Goal: Information Seeking & Learning: Learn about a topic

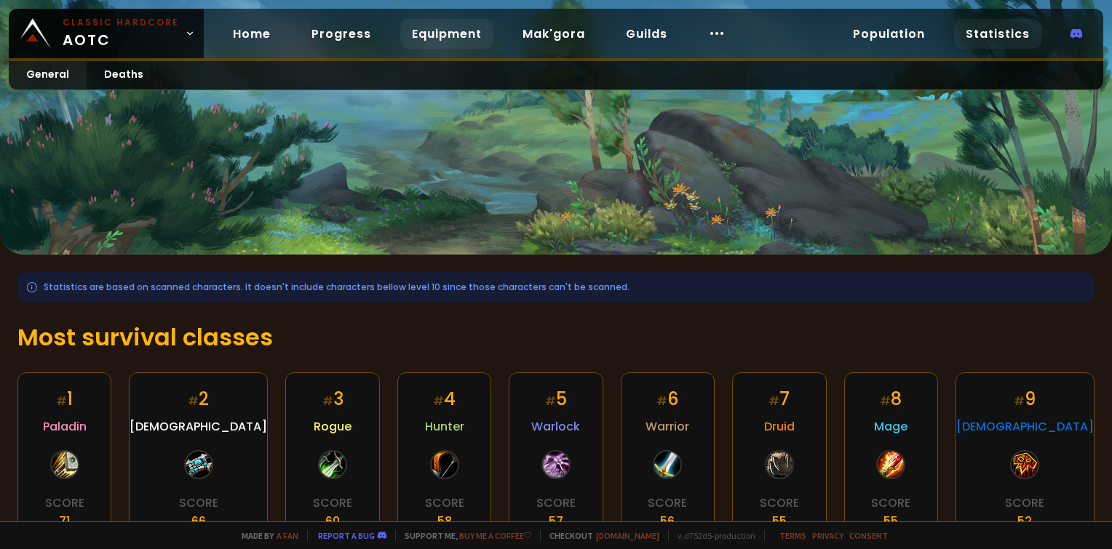
click at [424, 33] on link "Equipment" at bounding box center [446, 34] width 93 height 30
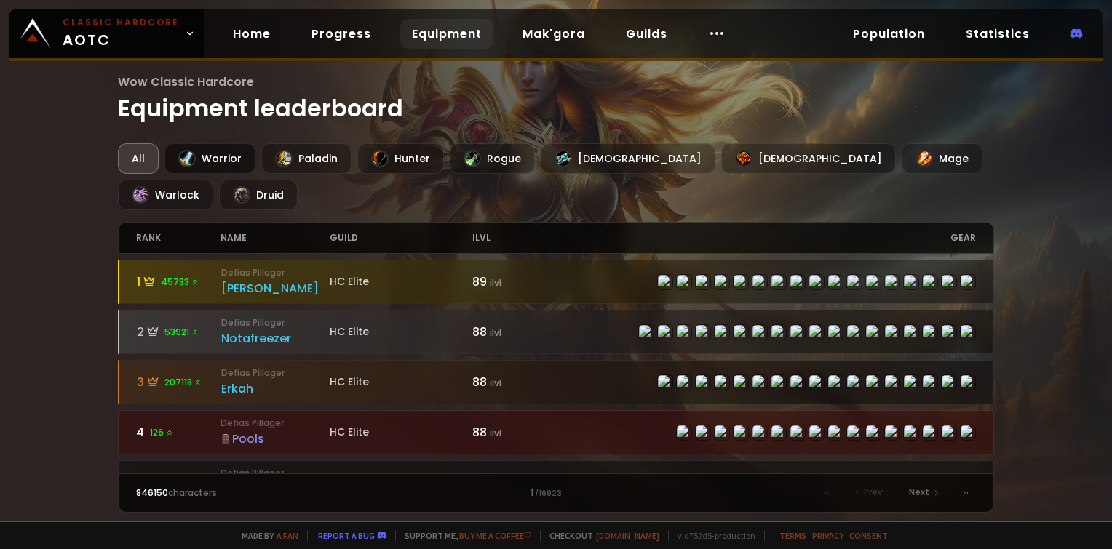
click at [207, 157] on div "Warrior" at bounding box center [209, 158] width 91 height 31
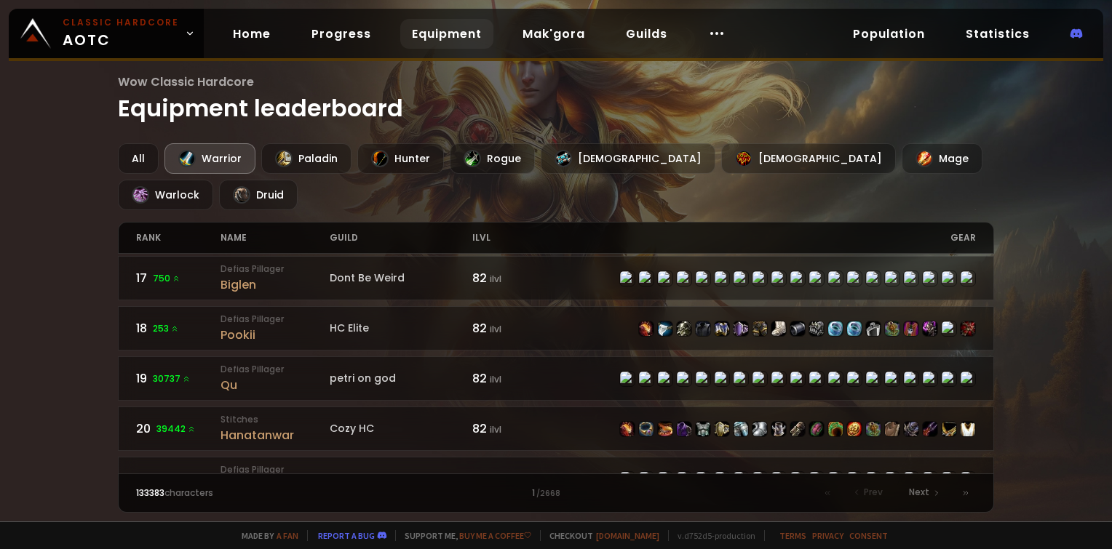
scroll to position [292, 0]
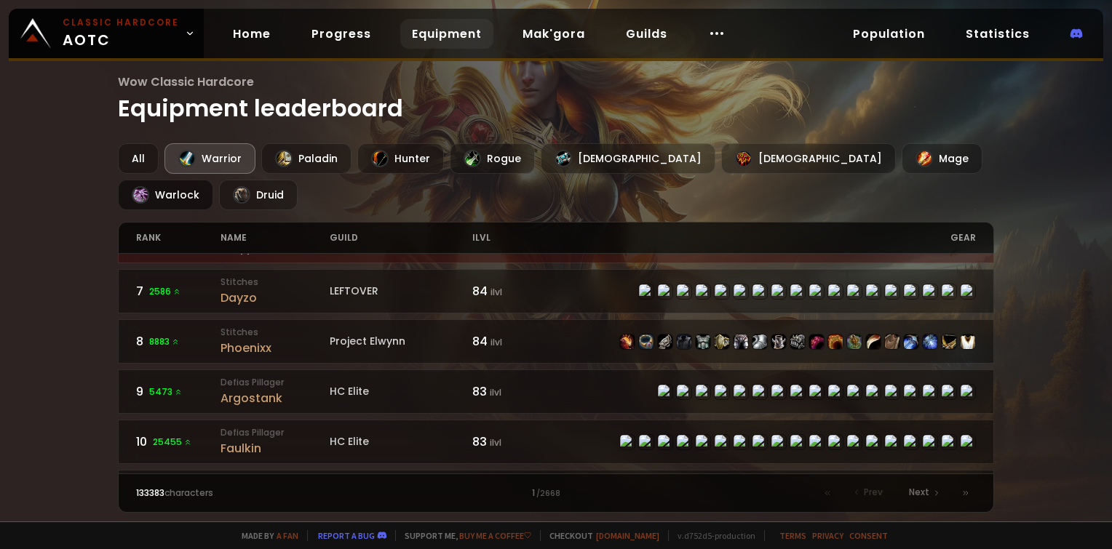
click at [213, 180] on div "Warlock" at bounding box center [165, 195] width 95 height 31
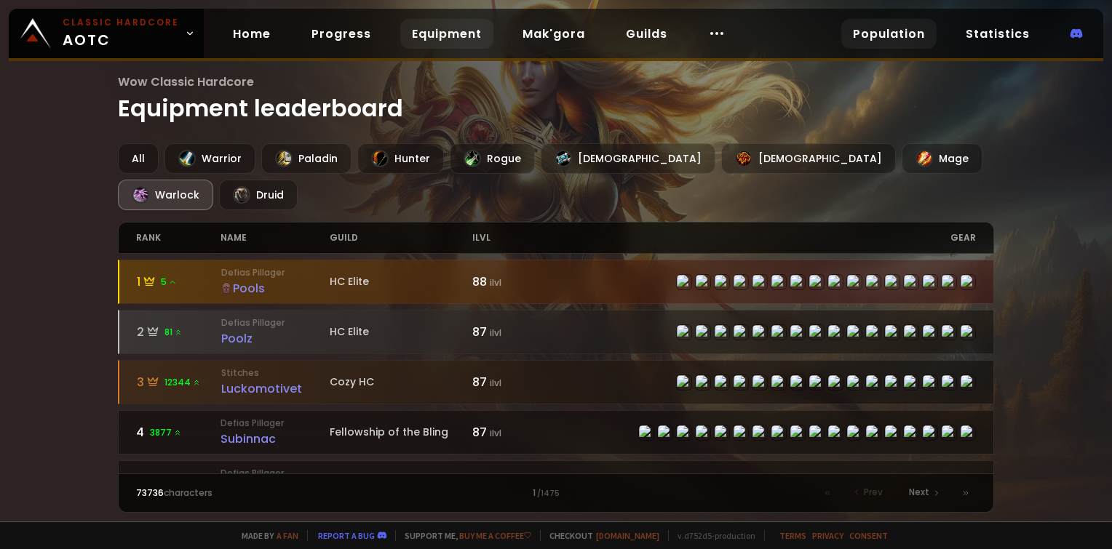
click at [898, 38] on link "Population" at bounding box center [888, 34] width 95 height 30
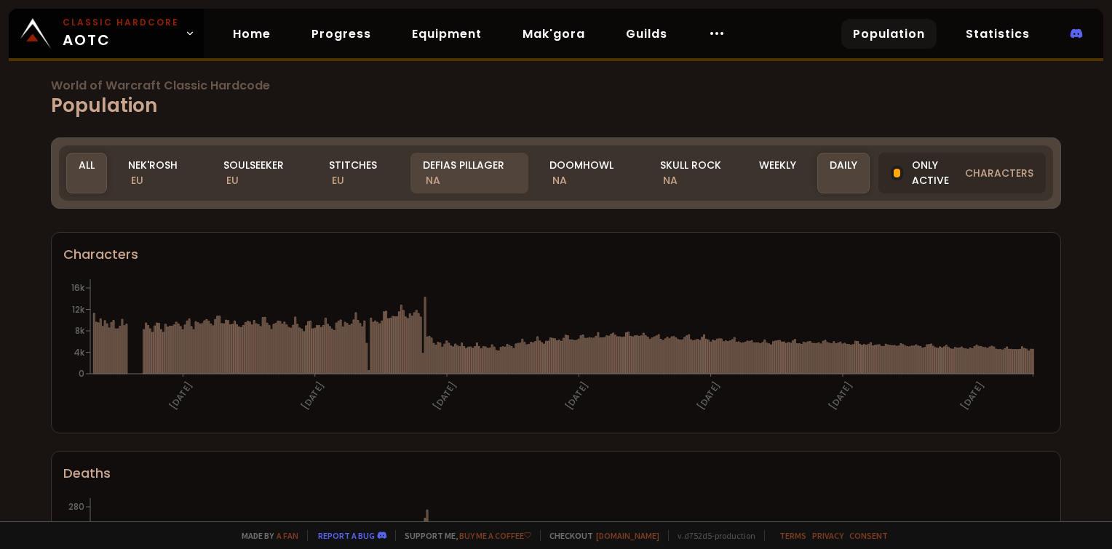
click at [460, 153] on div "Defias Pillager NA" at bounding box center [469, 173] width 118 height 41
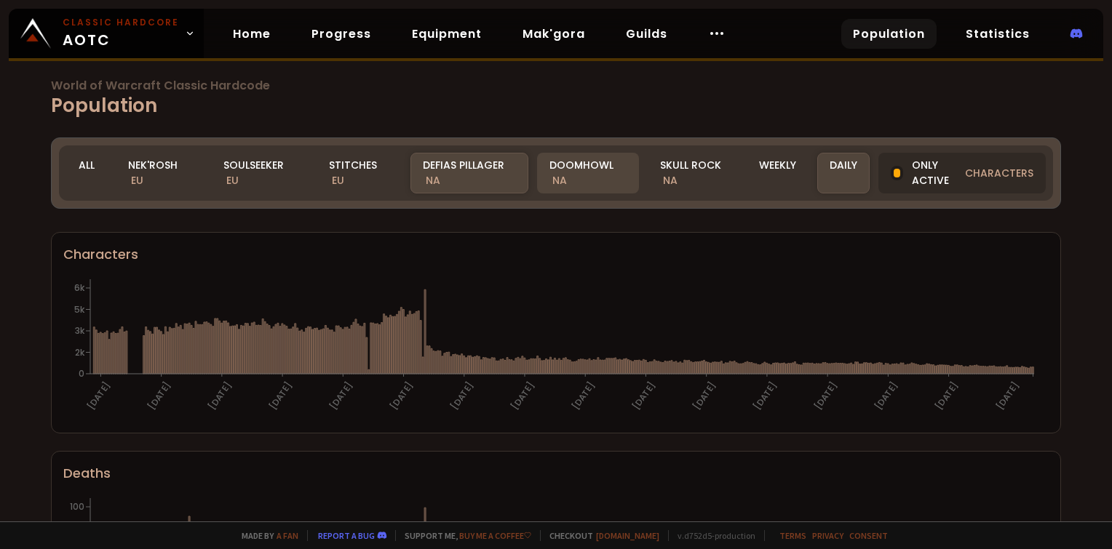
click at [585, 178] on div "Doomhowl NA" at bounding box center [588, 173] width 102 height 41
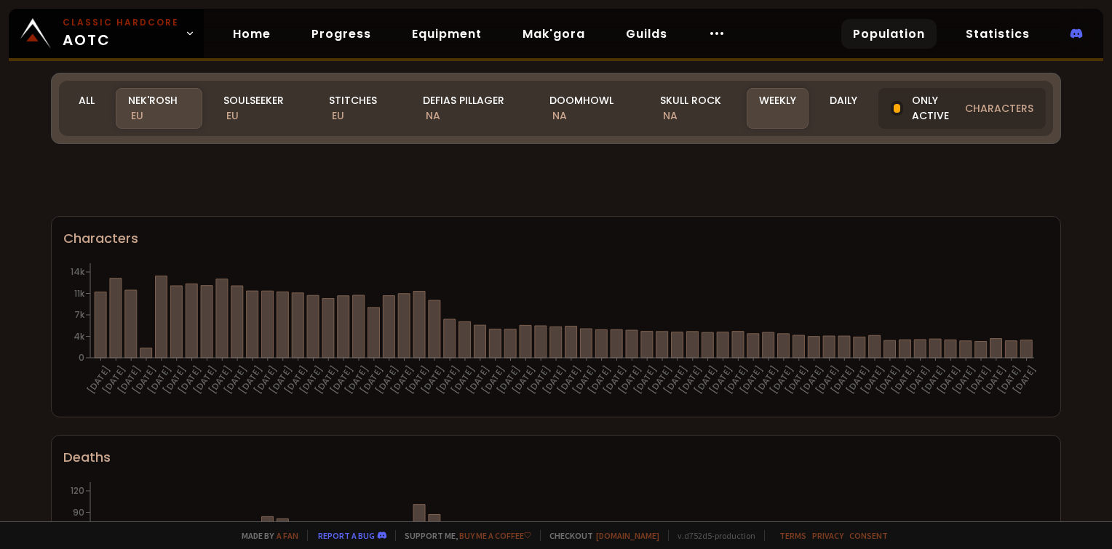
scroll to position [934, 0]
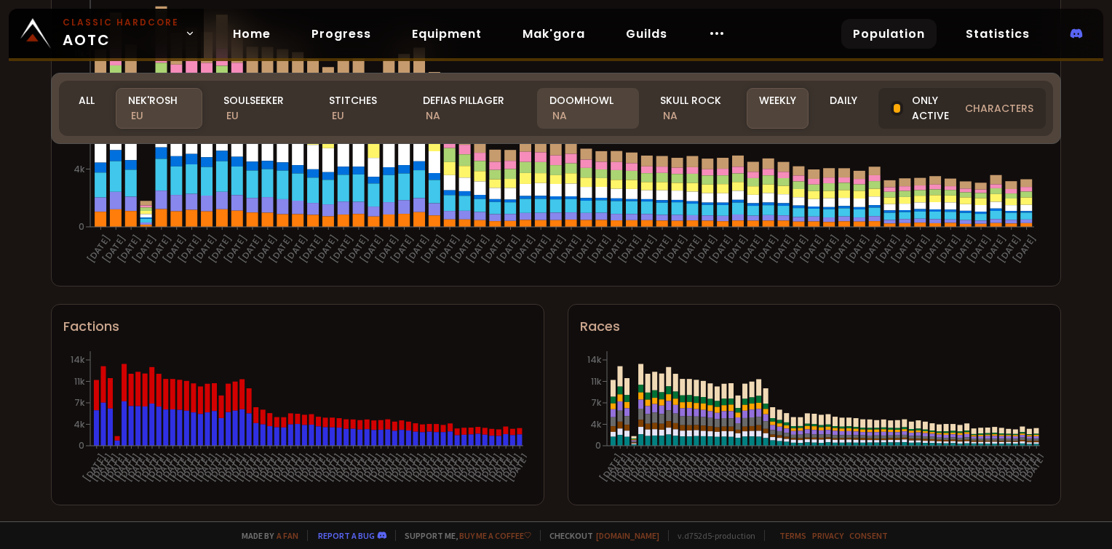
click at [588, 110] on div "Doomhowl NA" at bounding box center [588, 108] width 102 height 41
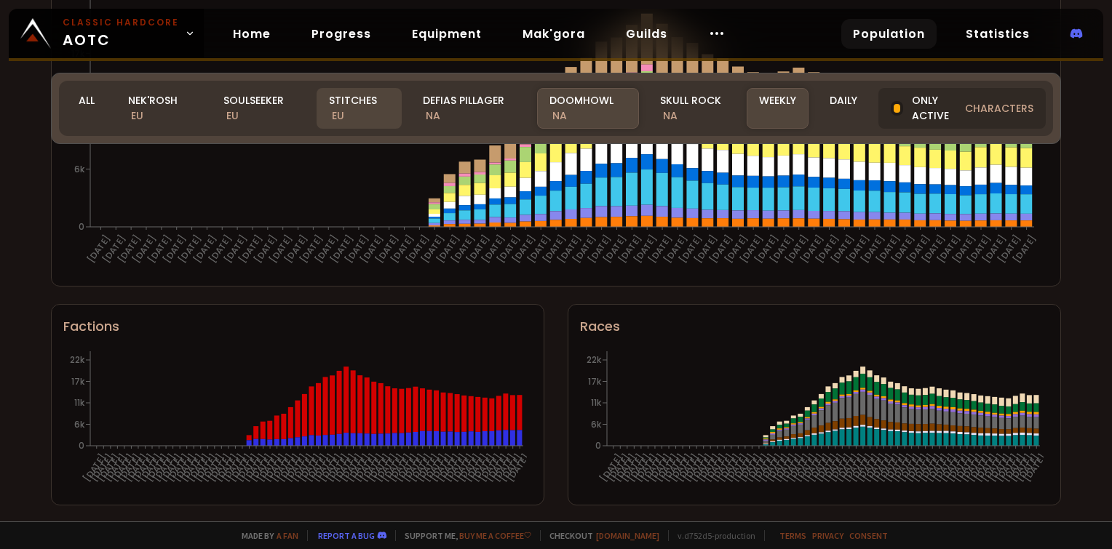
click at [352, 103] on div "Stitches EU" at bounding box center [359, 108] width 85 height 41
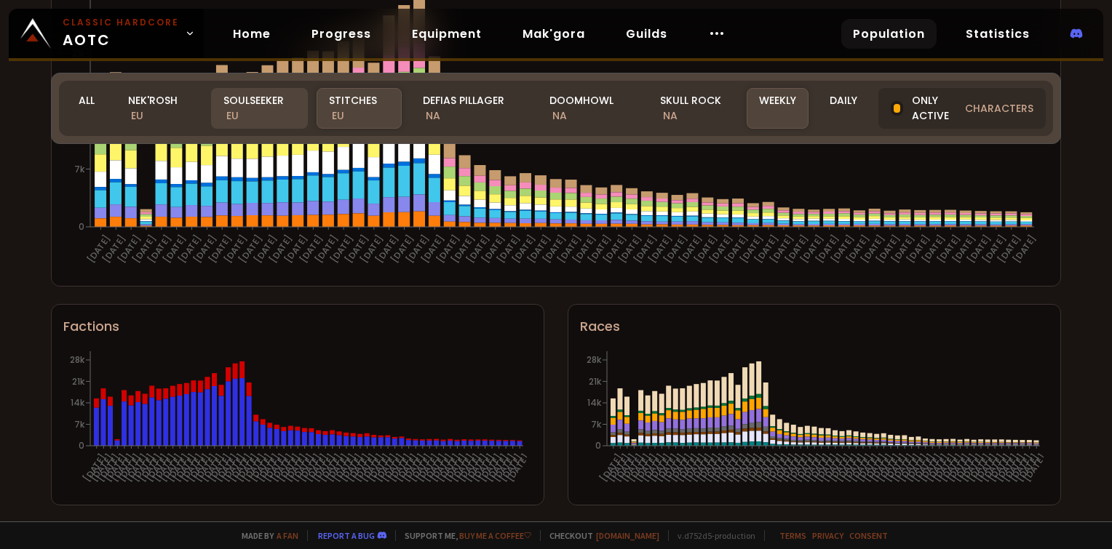
click at [261, 96] on div "Soulseeker EU" at bounding box center [259, 108] width 97 height 41
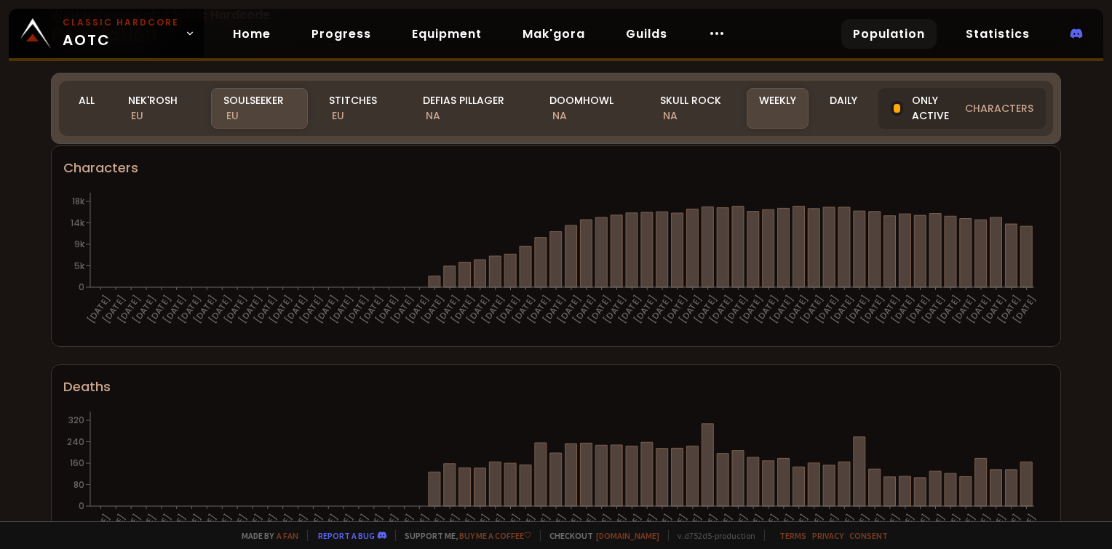
scroll to position [0, 0]
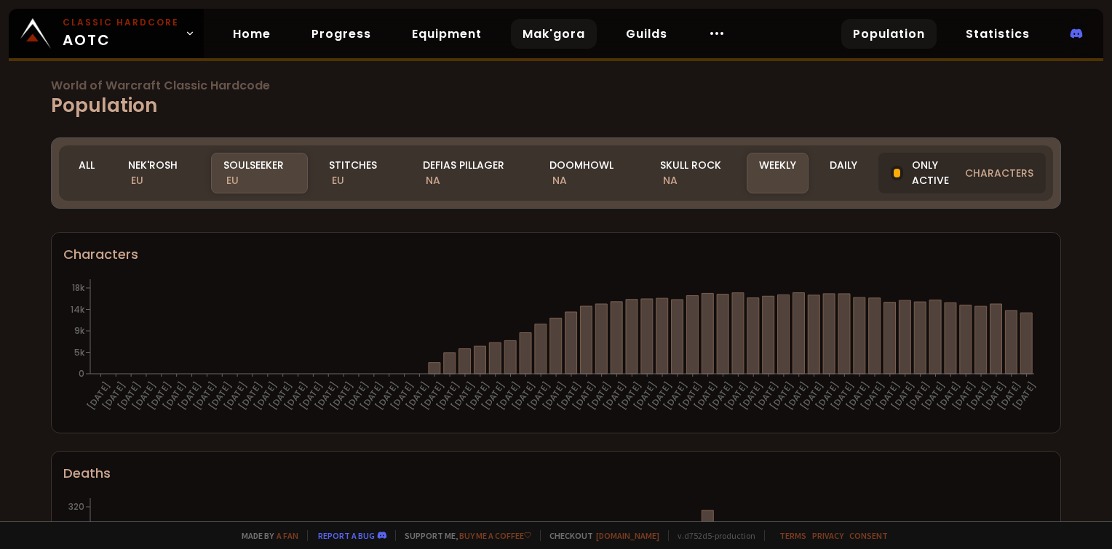
click at [565, 40] on link "Mak'gora" at bounding box center [554, 34] width 86 height 30
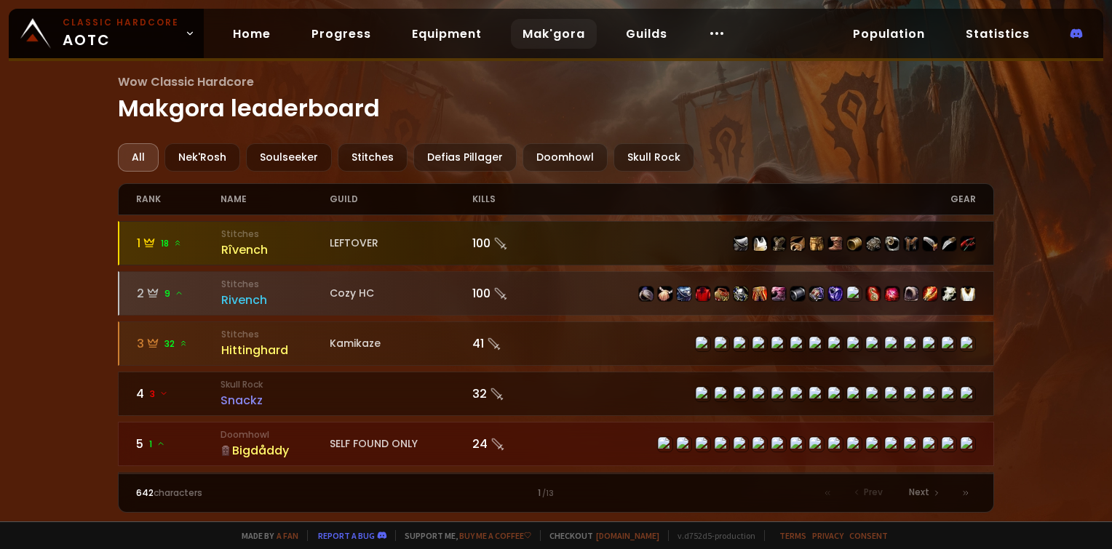
click at [488, 243] on div "100" at bounding box center [514, 243] width 84 height 18
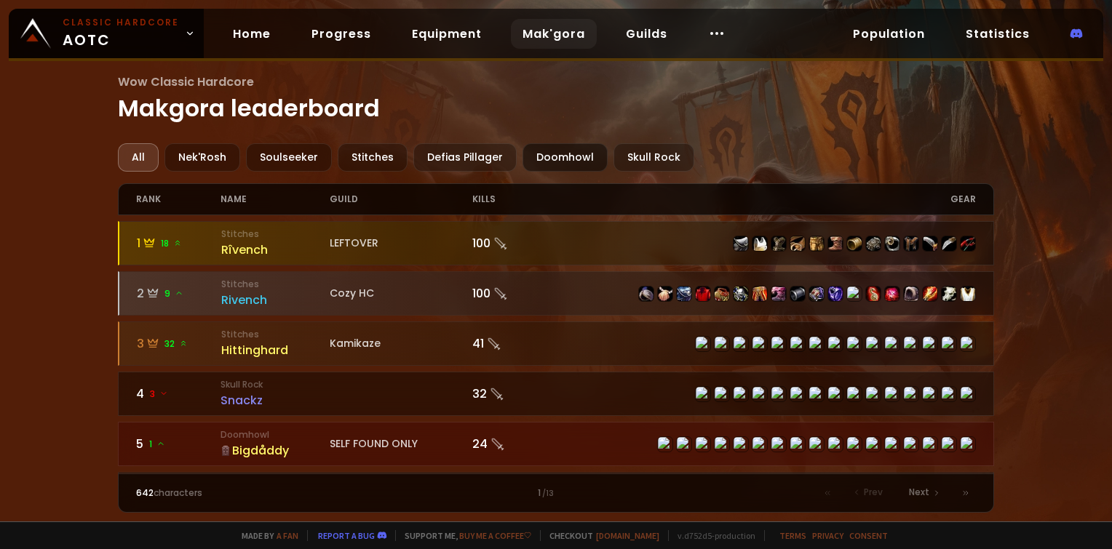
click at [559, 151] on div "Doomhowl" at bounding box center [564, 157] width 85 height 28
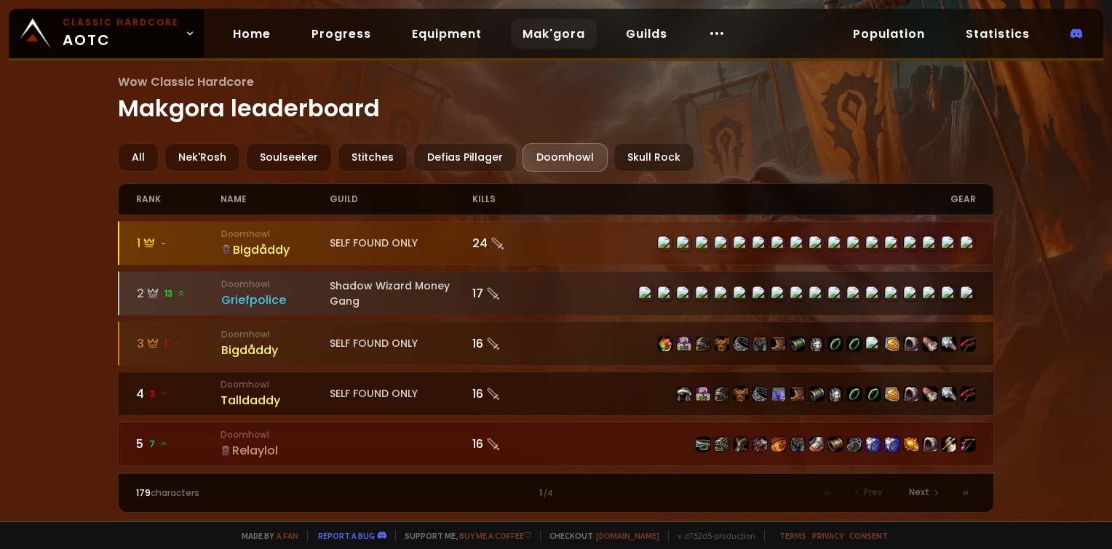
click at [255, 251] on div "Bigdåddy" at bounding box center [275, 250] width 109 height 18
click at [474, 195] on div "kills" at bounding box center [514, 199] width 84 height 31
click at [653, 41] on link "Guilds" at bounding box center [646, 34] width 65 height 30
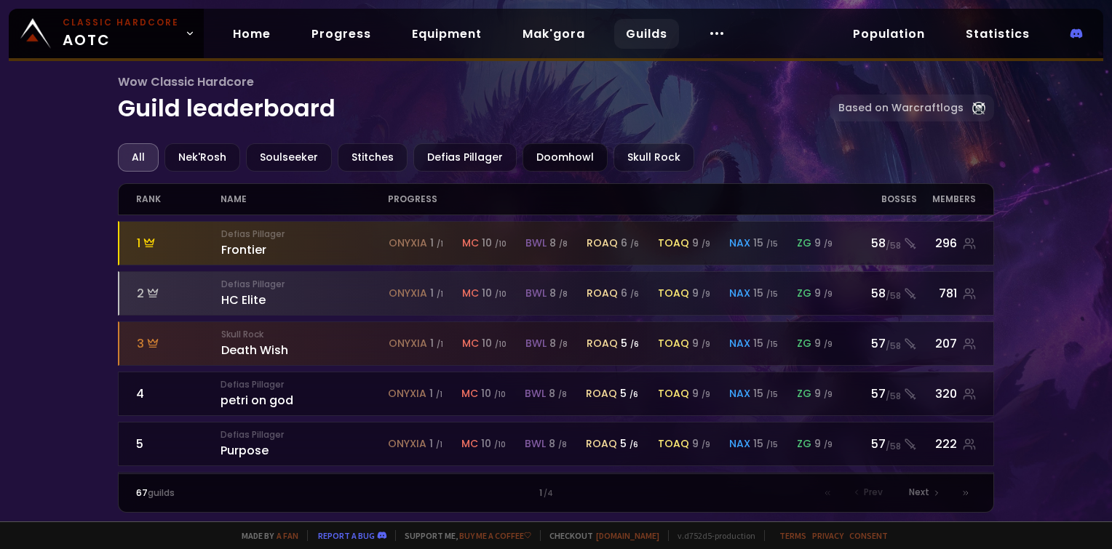
click at [568, 158] on div "Doomhowl" at bounding box center [564, 157] width 85 height 28
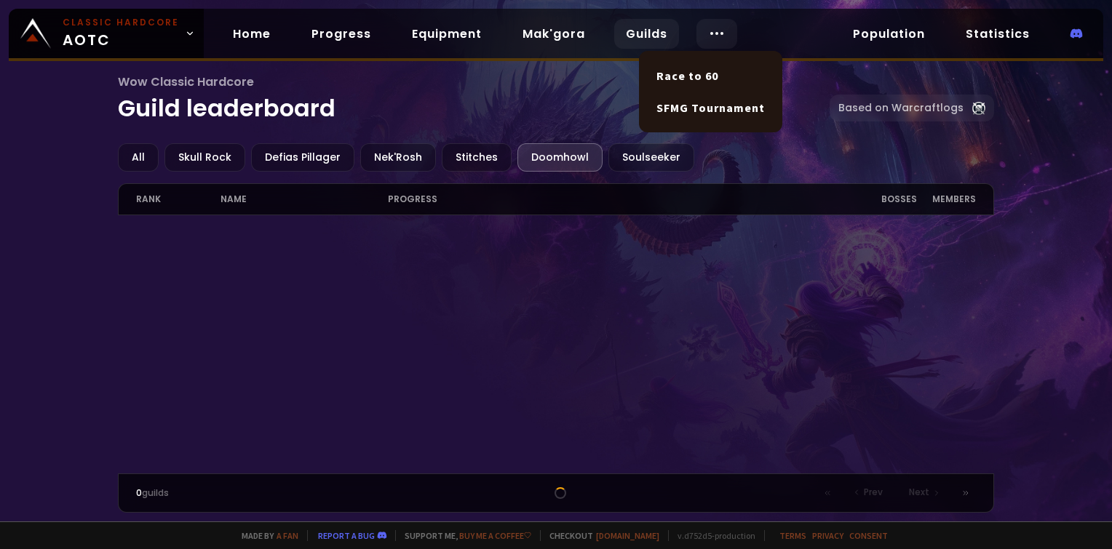
click at [716, 34] on circle at bounding box center [716, 33] width 1 height 1
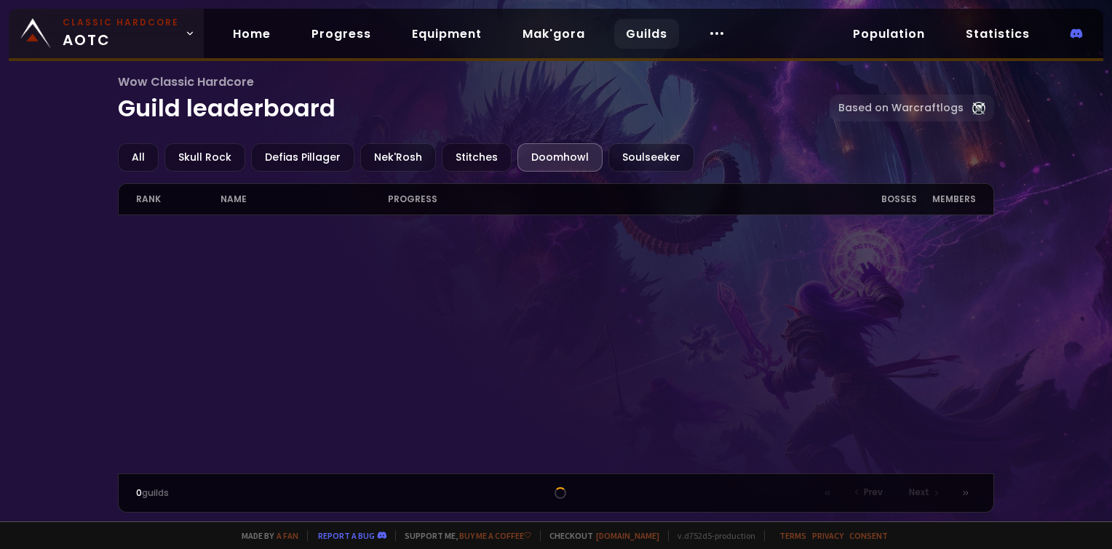
click at [162, 29] on span "Classic Hardcore AOTC" at bounding box center [121, 33] width 116 height 35
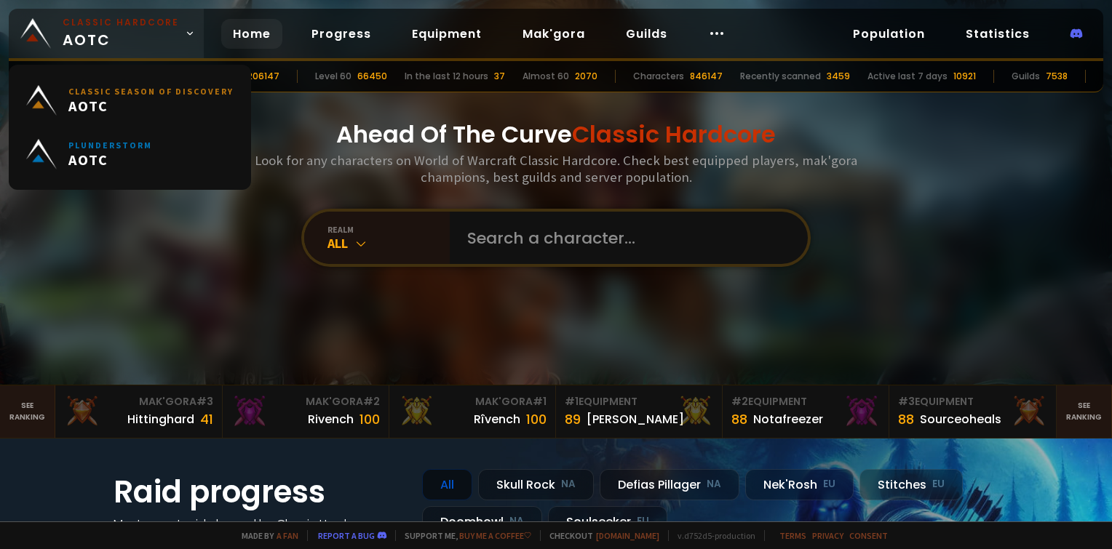
click at [158, 28] on small "Classic Hardcore" at bounding box center [121, 22] width 116 height 13
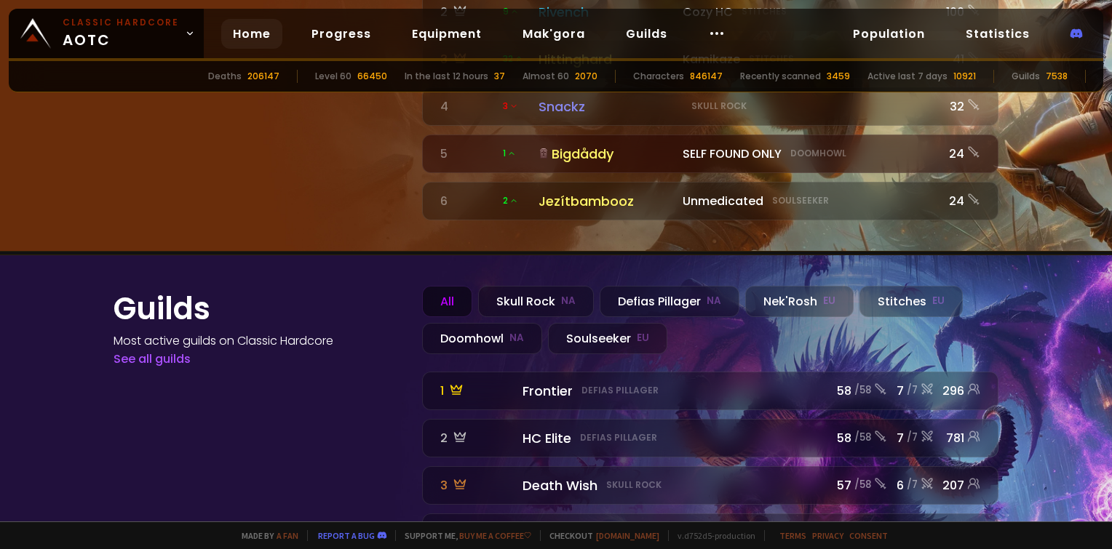
scroll to position [1602, 0]
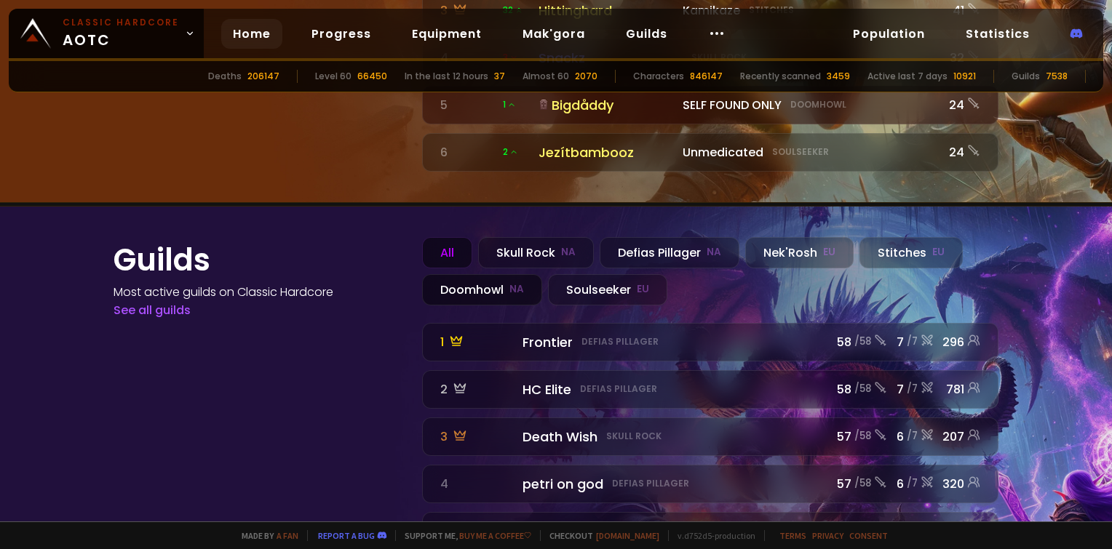
click at [480, 274] on div "Doomhowl NA" at bounding box center [482, 289] width 120 height 31
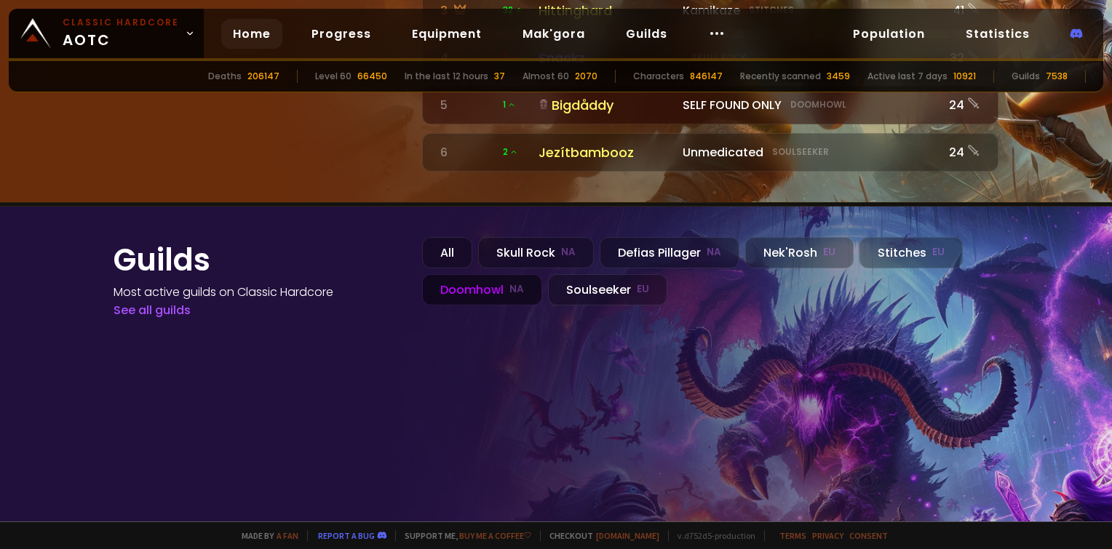
scroll to position [1639, 0]
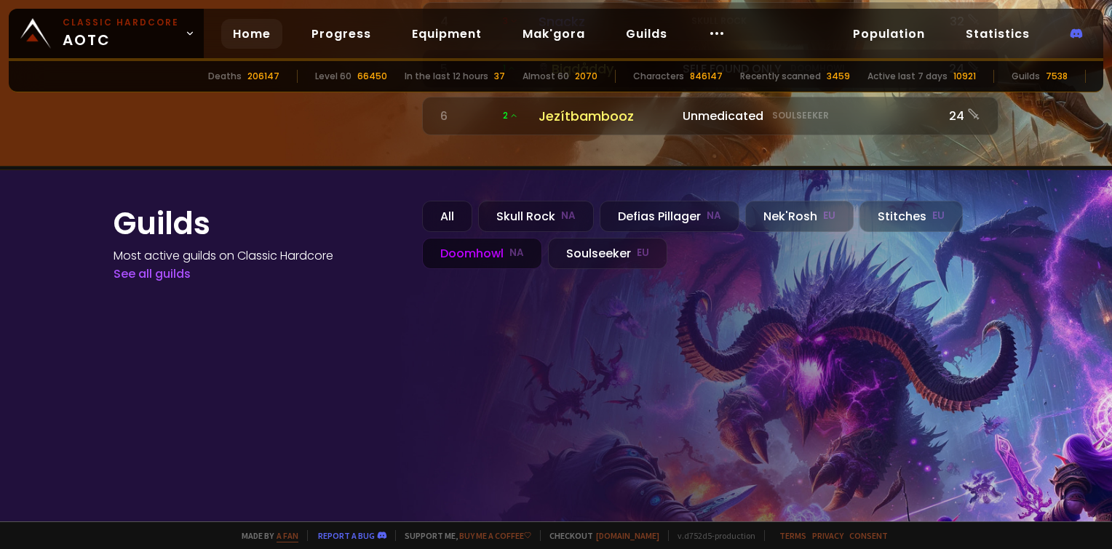
click at [298, 533] on link "a fan" at bounding box center [288, 535] width 22 height 11
click at [627, 536] on link "[DOMAIN_NAME]" at bounding box center [627, 535] width 63 height 11
